Goal: Entertainment & Leisure: Consume media (video, audio)

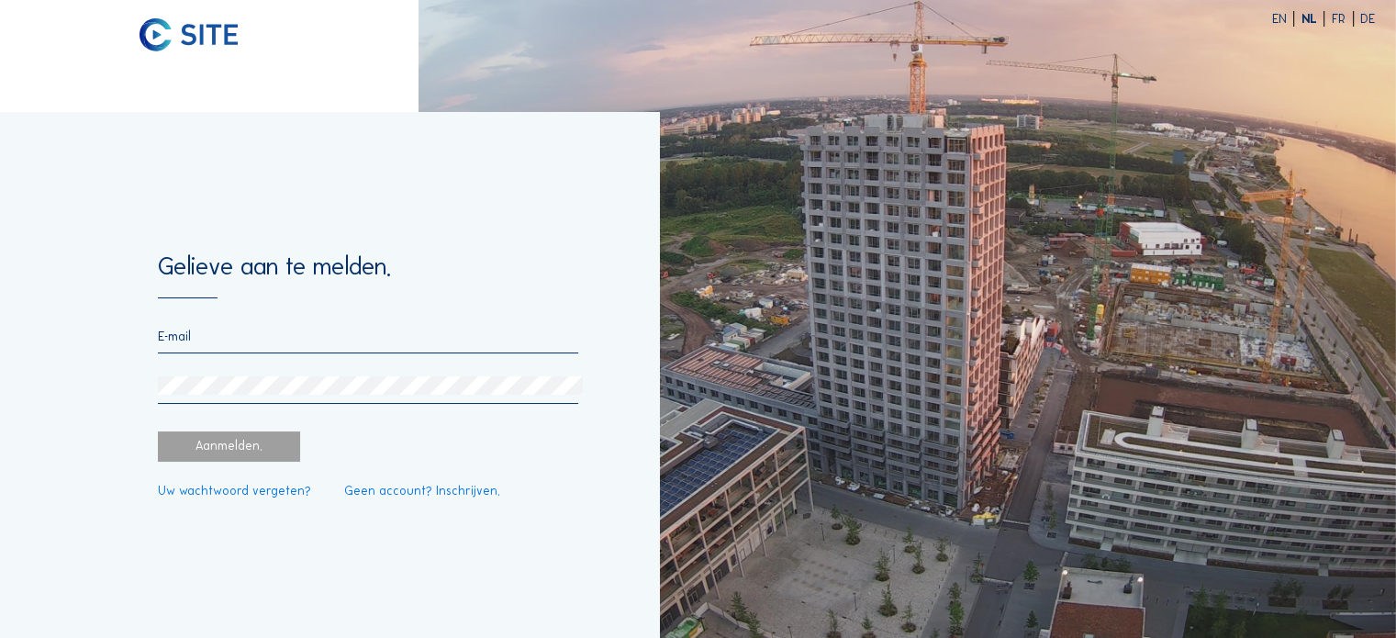
type input "[EMAIL_ADDRESS][DOMAIN_NAME]"
click at [268, 436] on div "Aanmelden." at bounding box center [229, 446] width 142 height 30
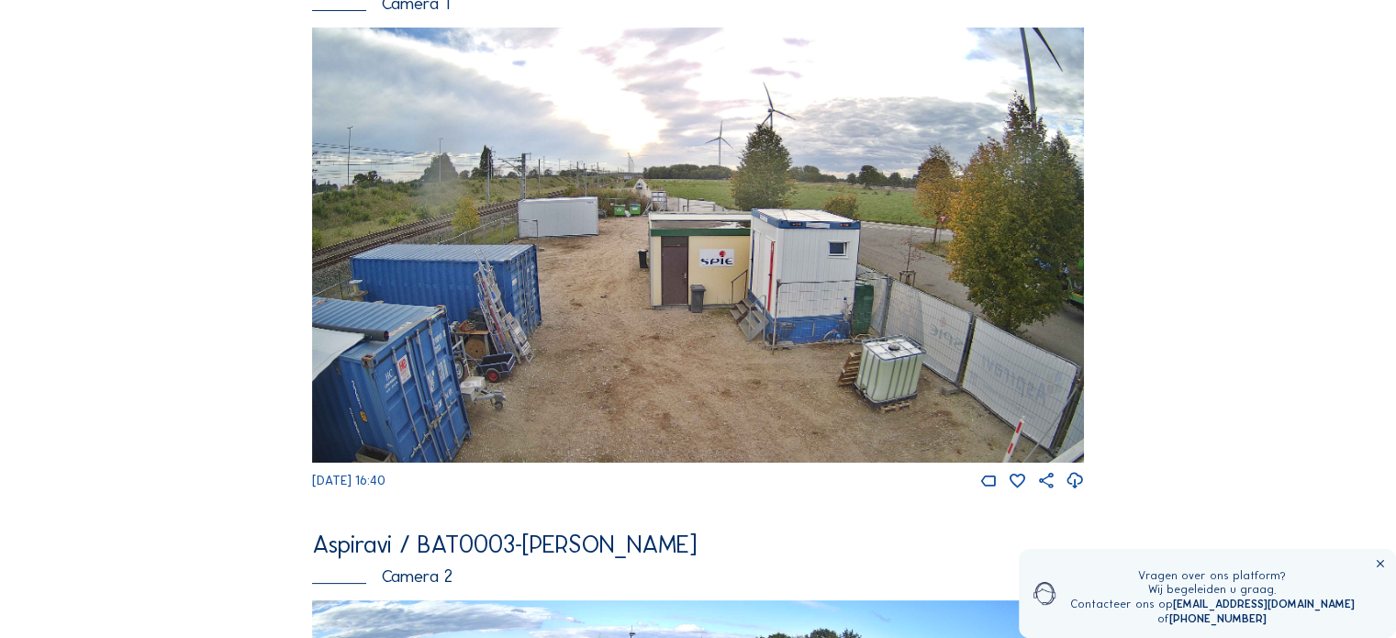
scroll to position [551, 0]
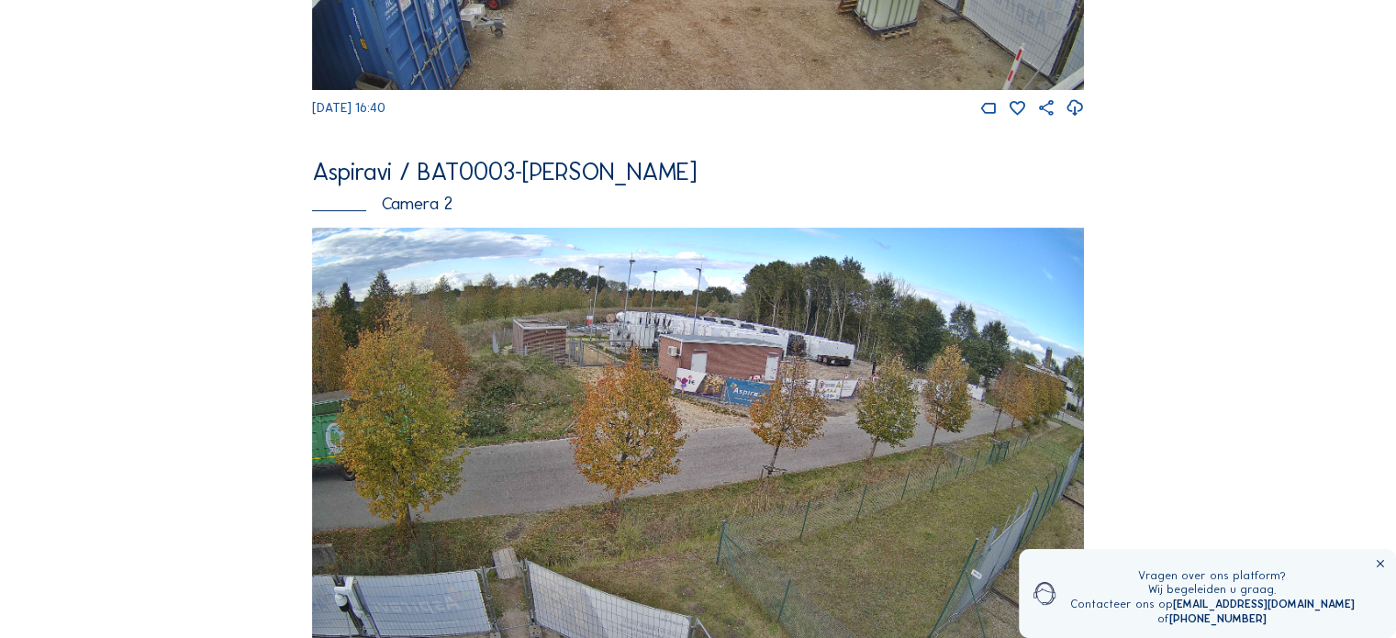
drag, startPoint x: 745, startPoint y: 330, endPoint x: 650, endPoint y: 330, distance: 95.5
click at [650, 330] on img at bounding box center [698, 445] width 772 height 434
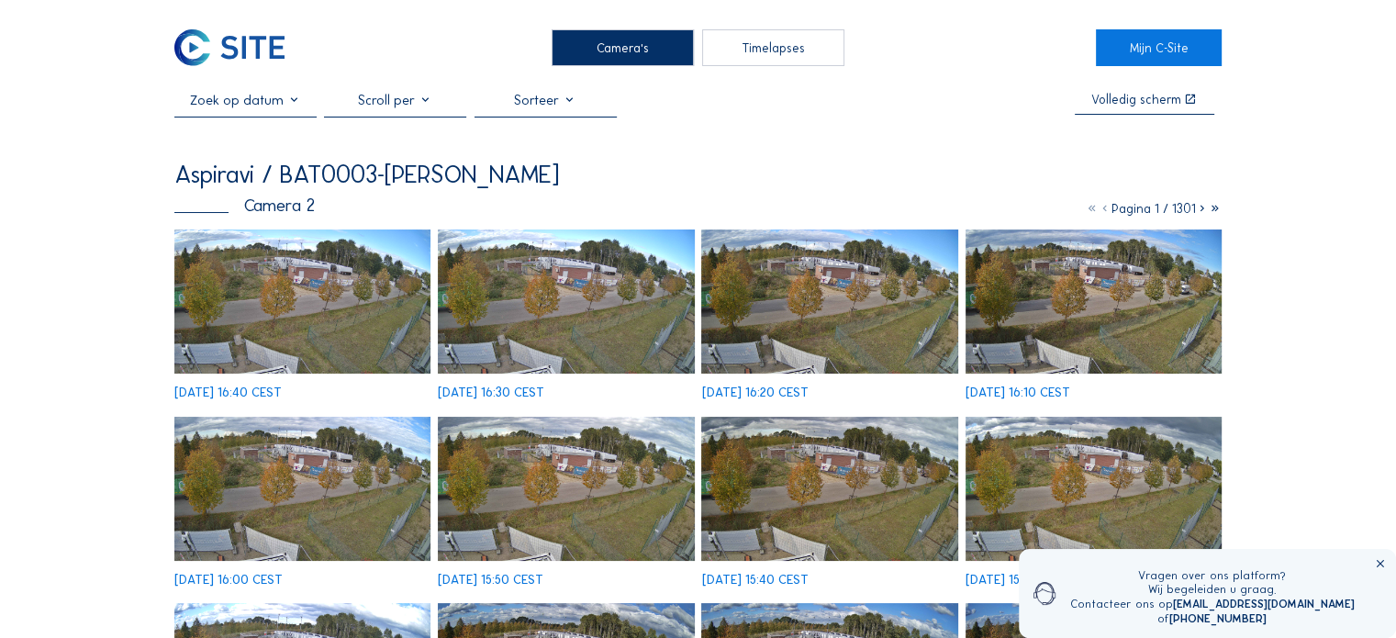
click at [307, 315] on img at bounding box center [302, 301] width 256 height 144
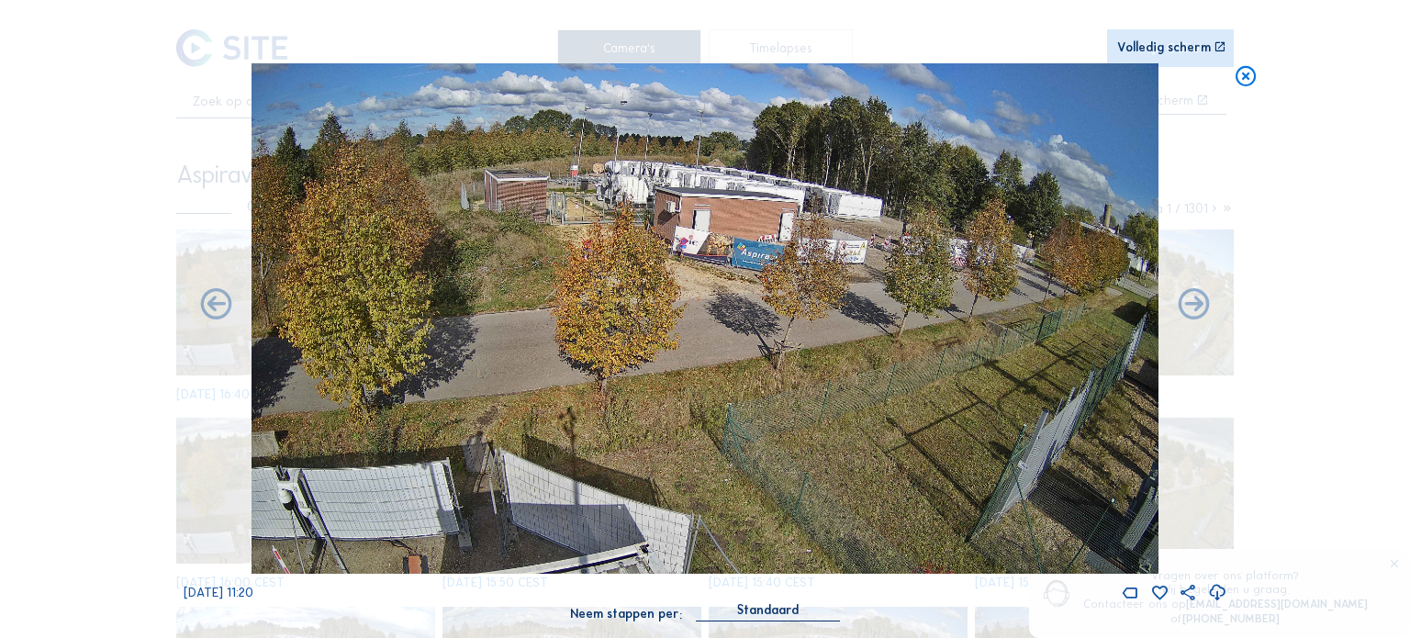
click at [1234, 80] on icon at bounding box center [1246, 76] width 25 height 26
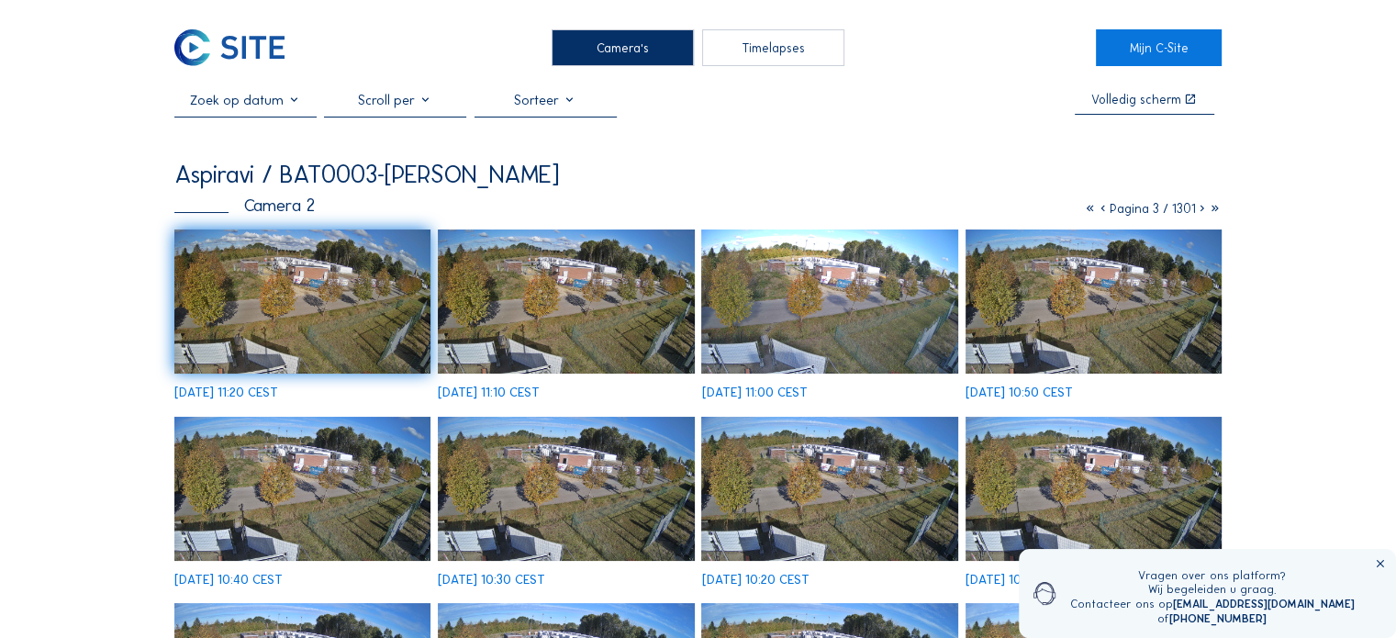
click at [776, 49] on div "Timelapses" at bounding box center [773, 47] width 142 height 37
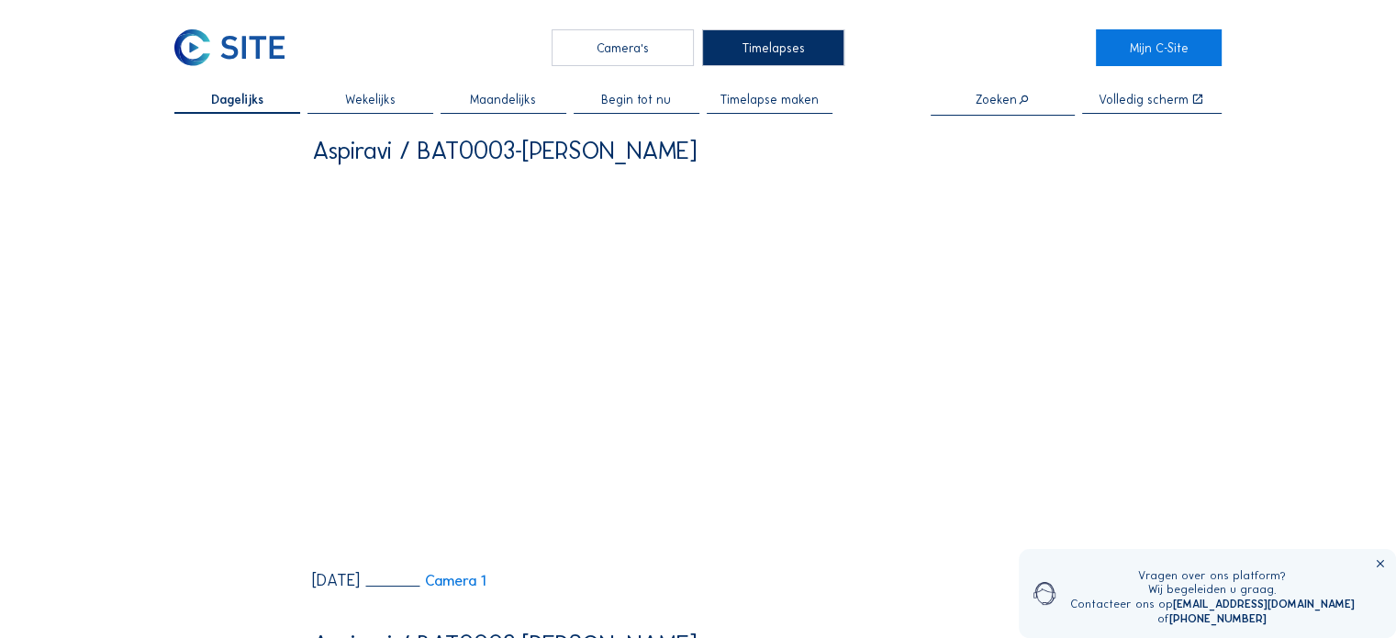
click at [529, 95] on span "Maandelijks" at bounding box center [503, 100] width 66 height 13
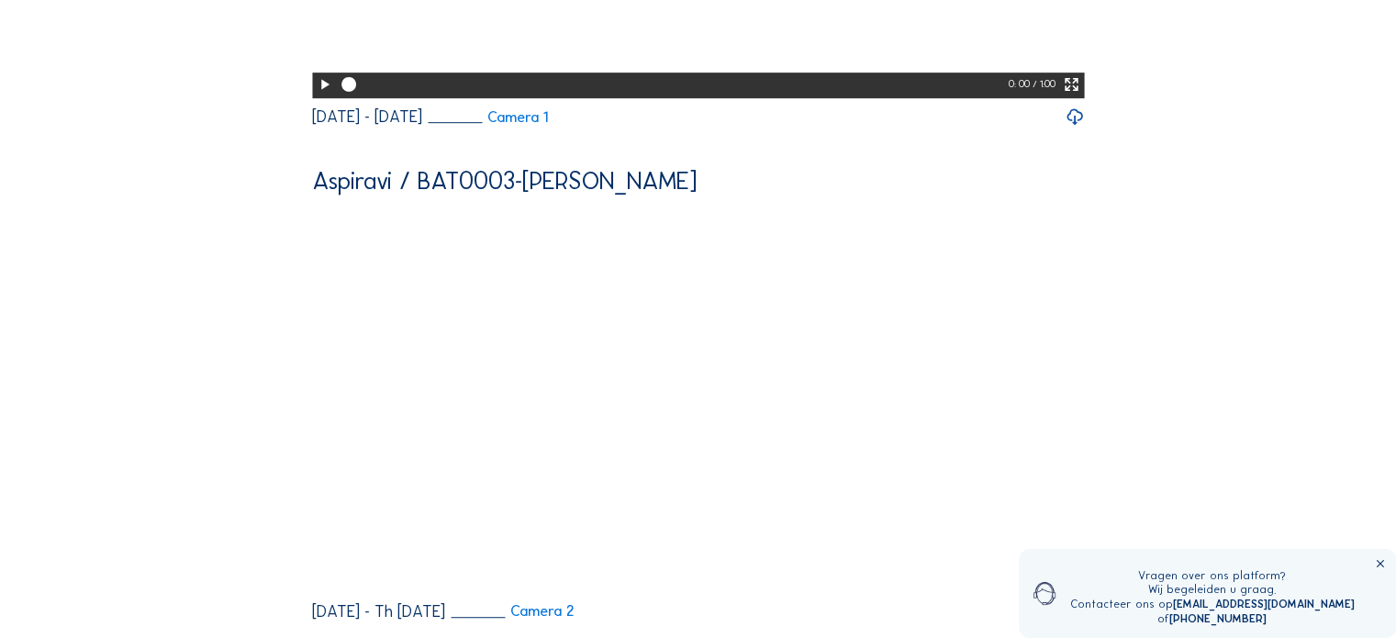
scroll to position [1101, 0]
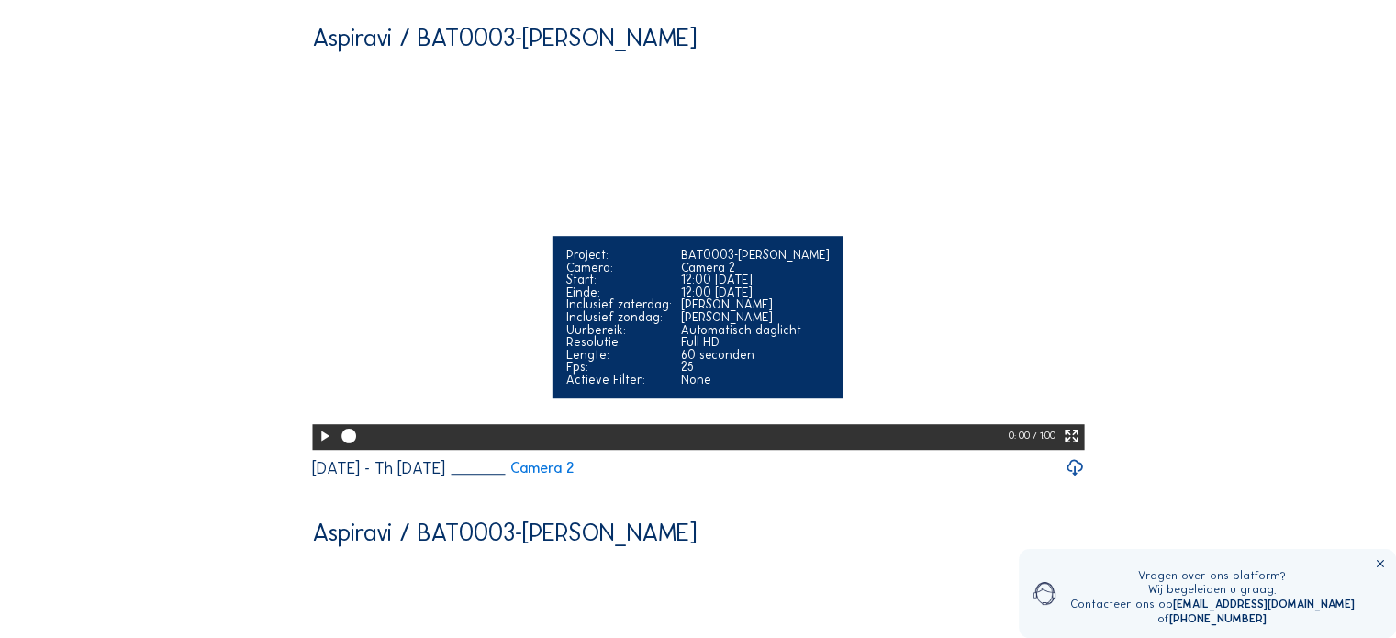
click at [320, 447] on icon at bounding box center [324, 436] width 17 height 21
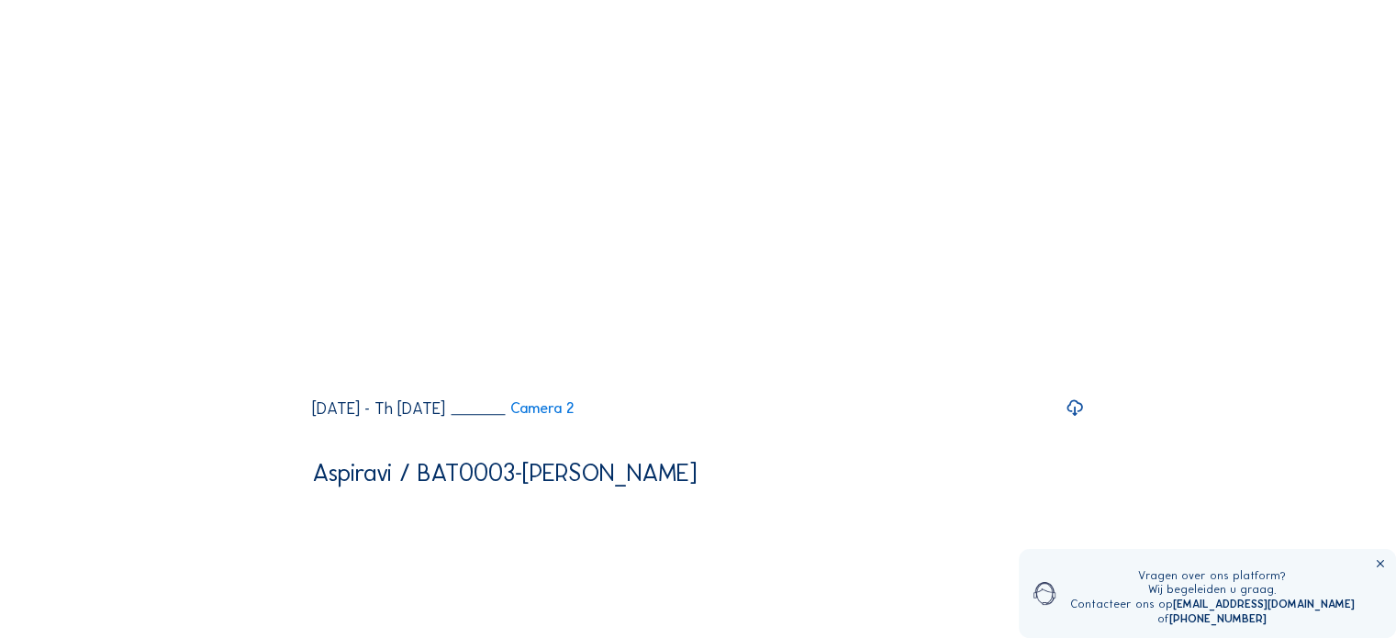
scroll to position [1193, 0]
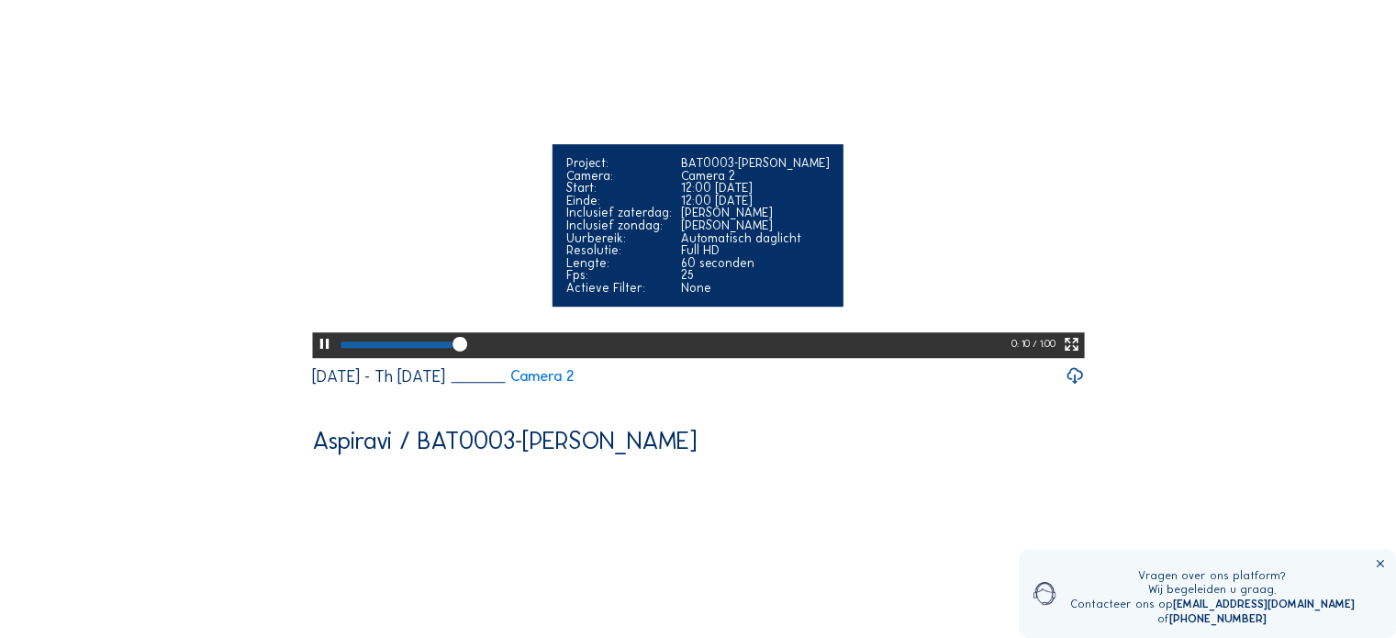
click at [408, 348] on div at bounding box center [396, 344] width 111 height 6
click at [1080, 355] on icon at bounding box center [1071, 344] width 17 height 21
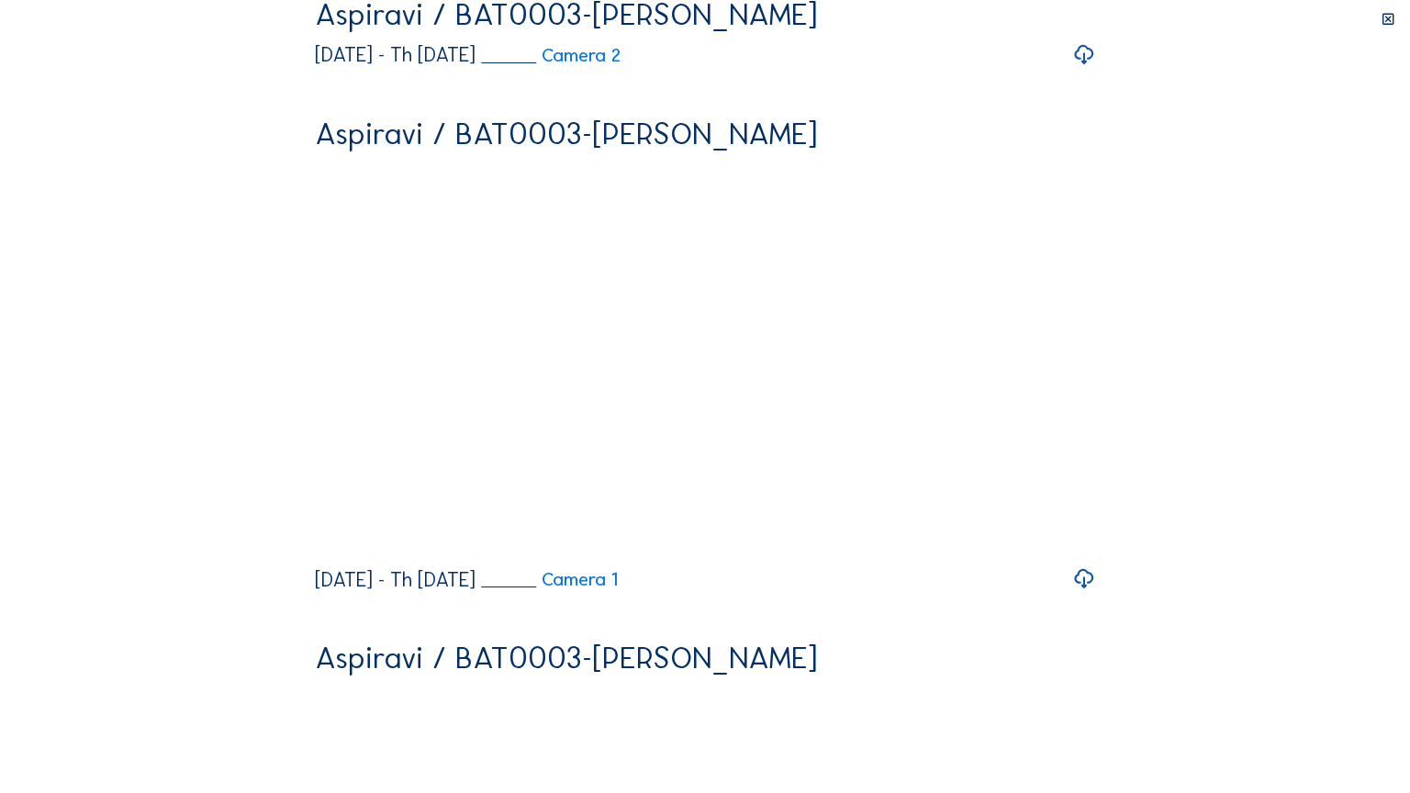
drag, startPoint x: 1061, startPoint y: 773, endPoint x: 1245, endPoint y: 769, distance: 183.6
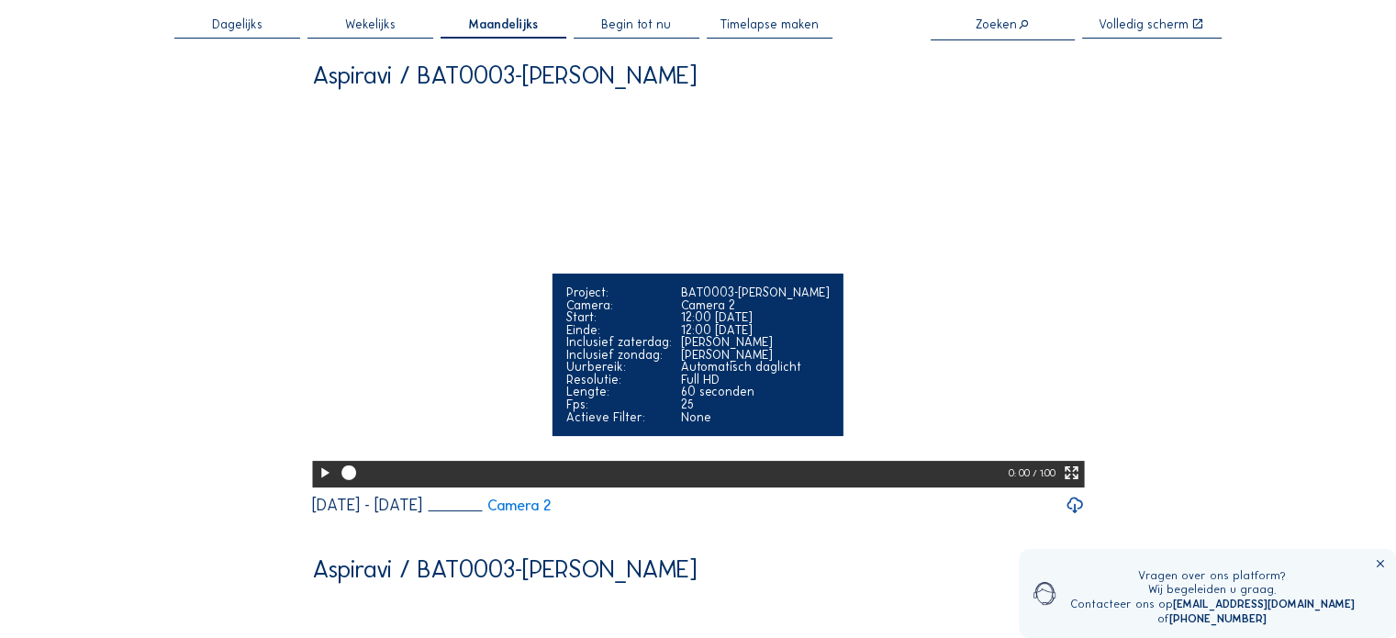
scroll to position [0, 0]
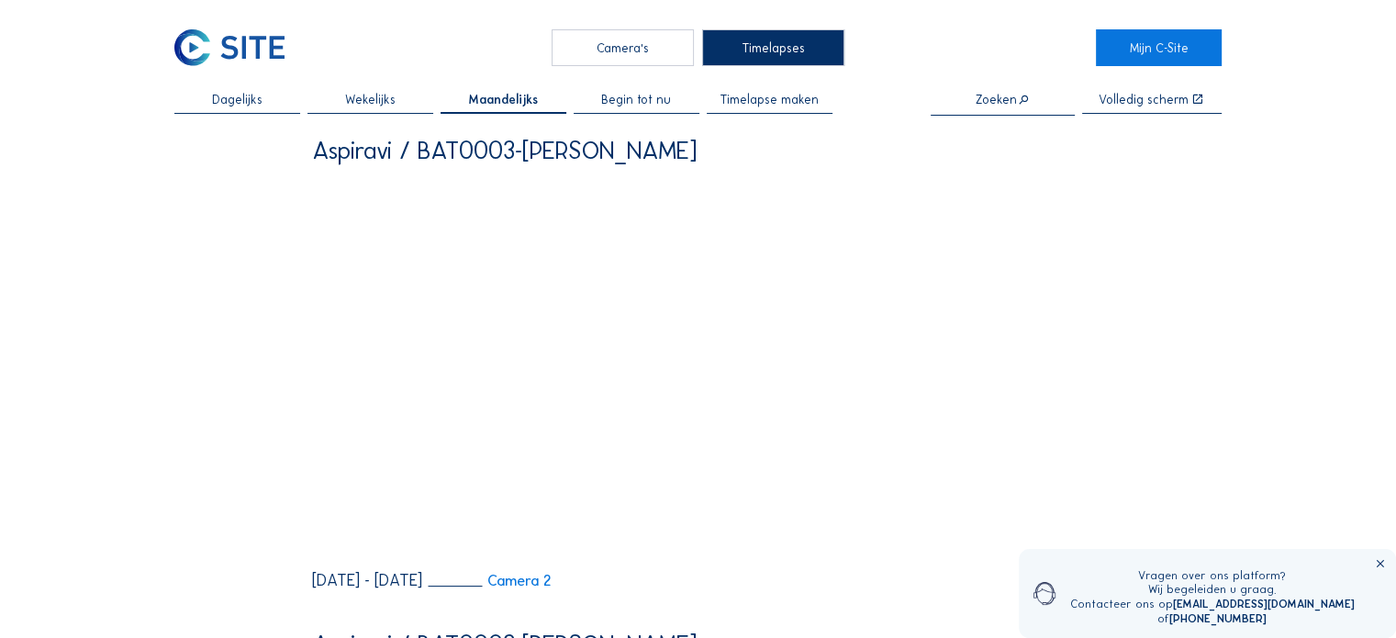
click at [403, 97] on div "Wekelijks" at bounding box center [370, 104] width 126 height 21
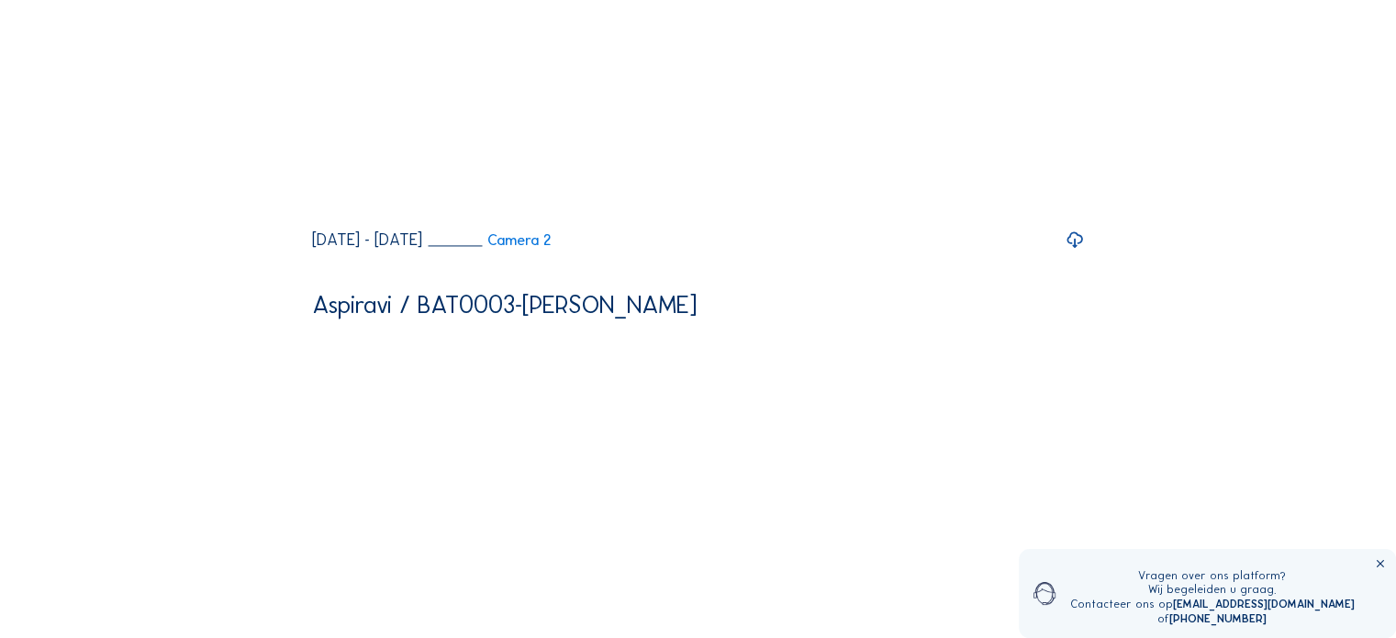
scroll to position [2845, 0]
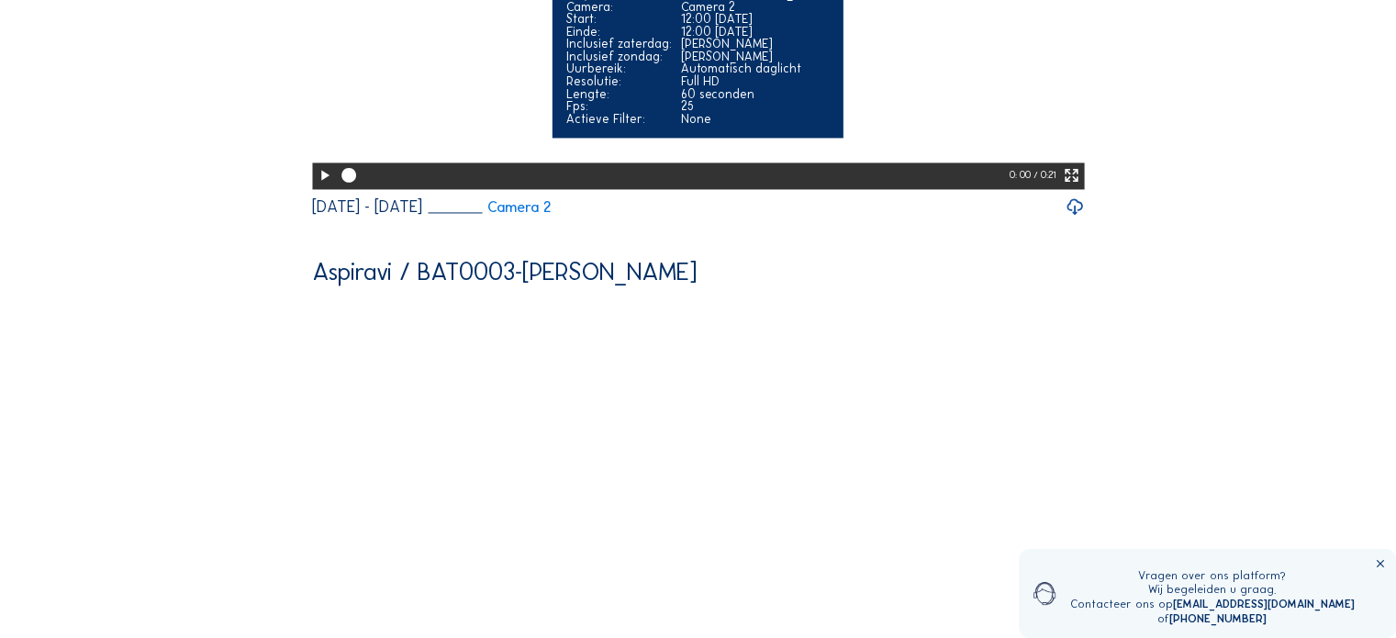
click at [318, 186] on icon at bounding box center [324, 175] width 17 height 21
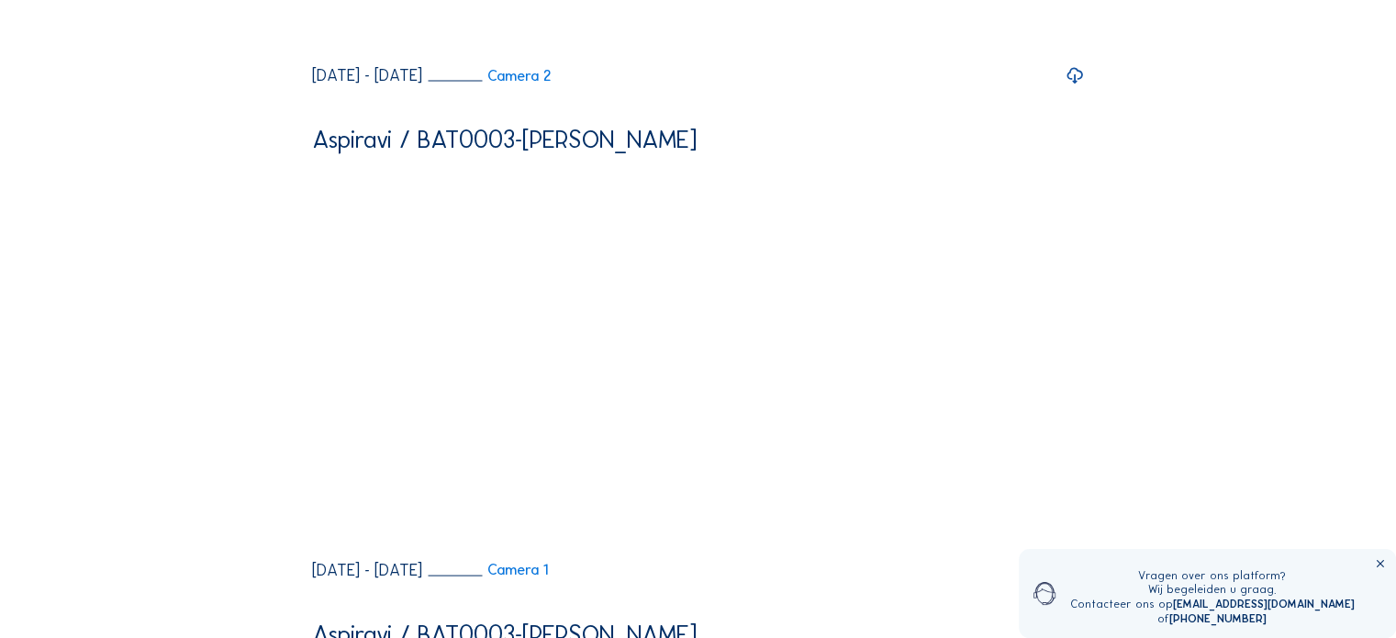
scroll to position [3488, 0]
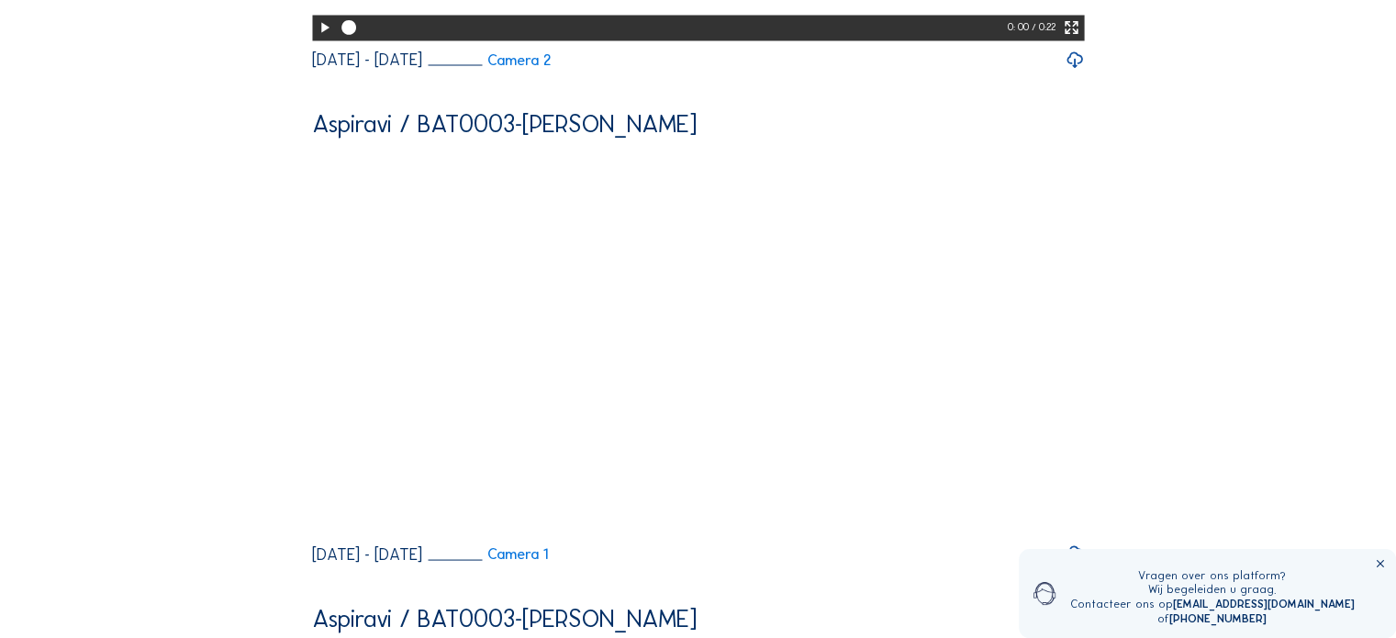
click at [318, 38] on icon at bounding box center [324, 27] width 17 height 21
click at [579, 40] on div at bounding box center [673, 28] width 672 height 26
click at [756, 40] on div at bounding box center [673, 28] width 672 height 26
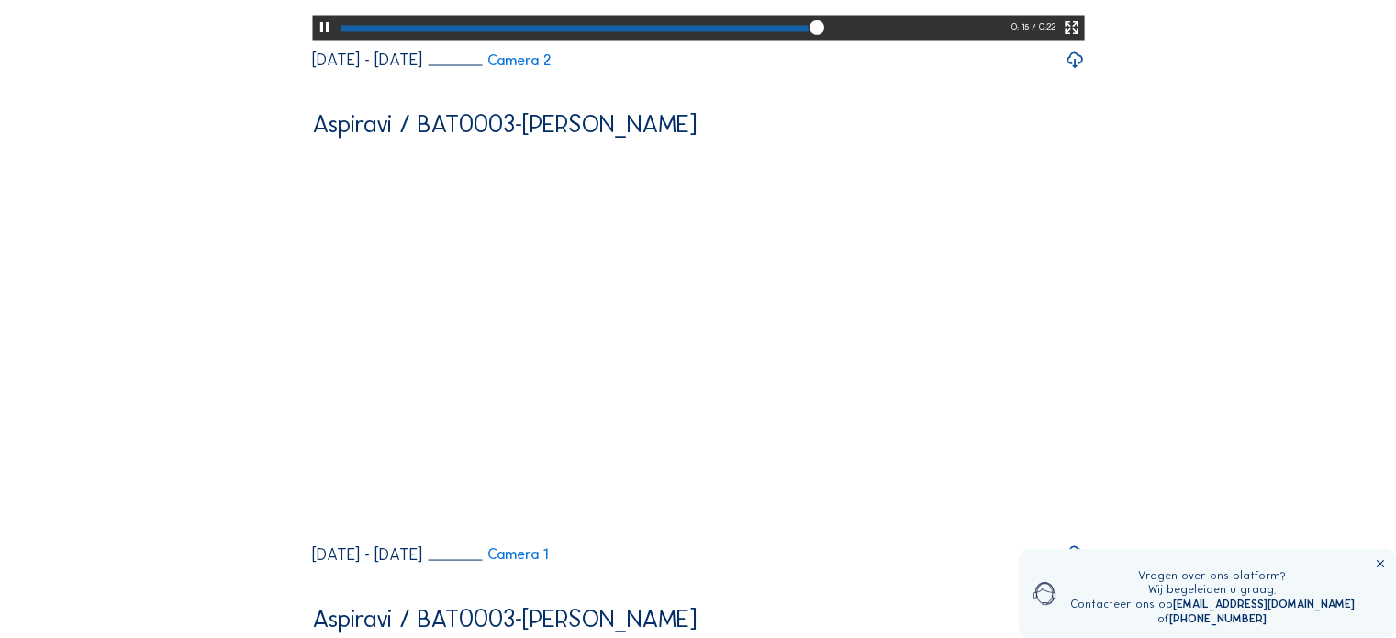
click at [558, 31] on div at bounding box center [574, 28] width 467 height 6
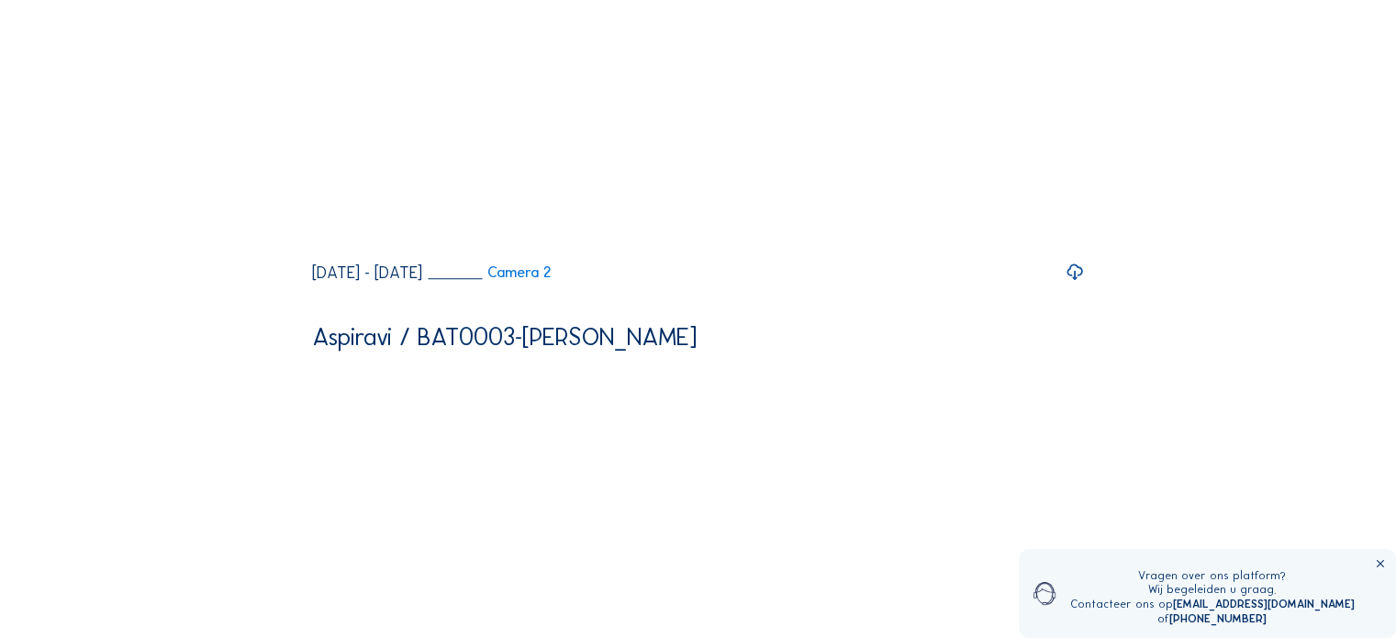
scroll to position [1193, 0]
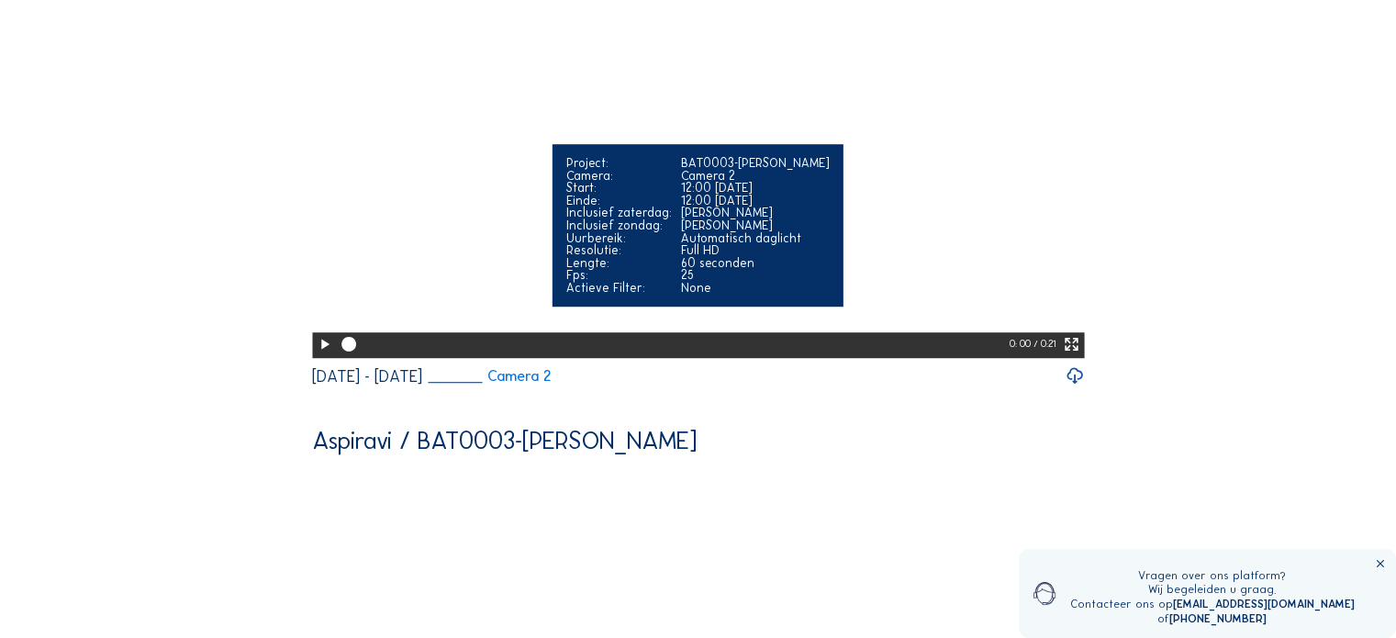
click at [323, 355] on icon at bounding box center [324, 344] width 17 height 21
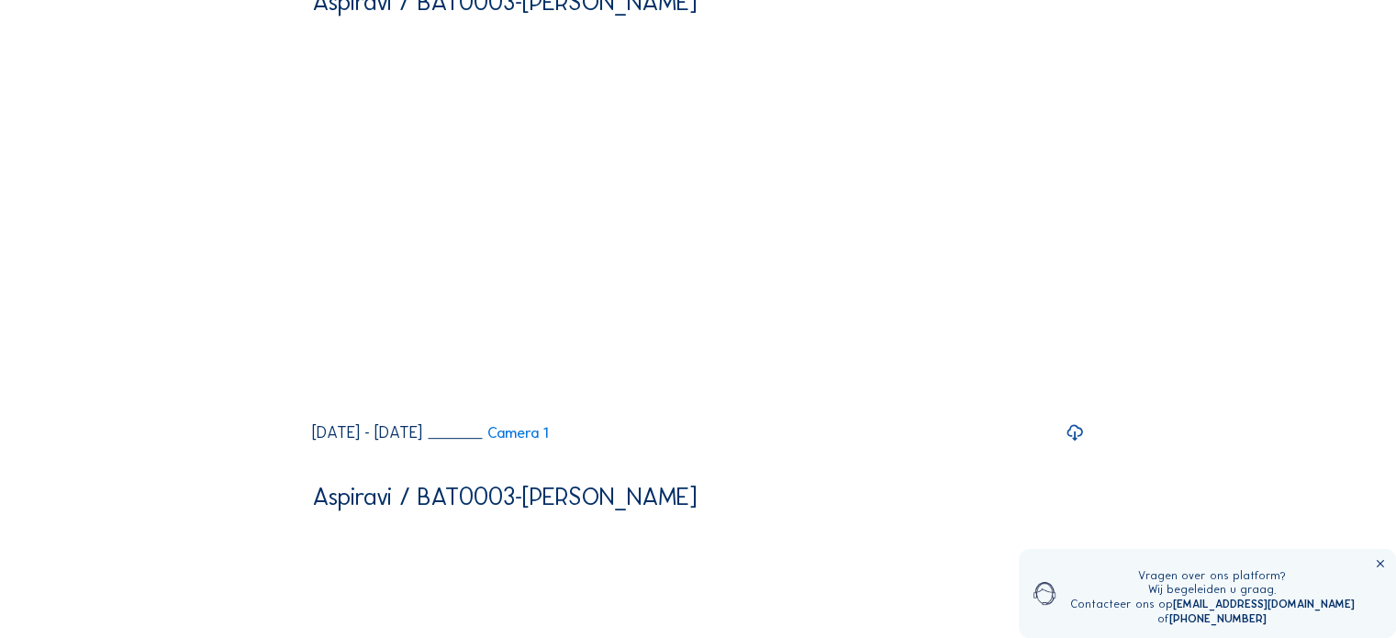
scroll to position [0, 0]
